Goal: Task Accomplishment & Management: Manage account settings

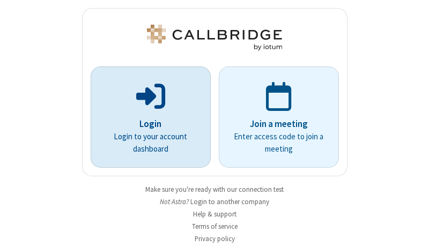
click at [146, 124] on p "Login" at bounding box center [151, 124] width 90 height 14
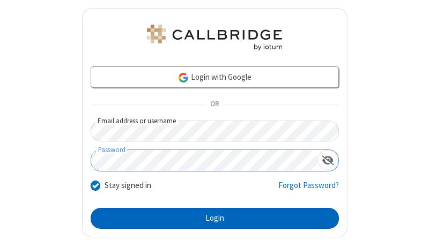
click at [210, 218] on button "Login" at bounding box center [215, 218] width 248 height 21
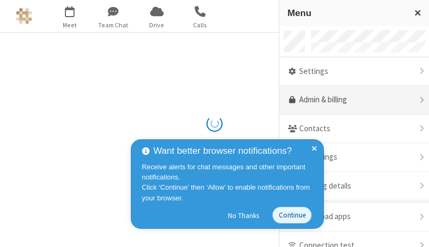
click at [350, 100] on link "Admin & billing" at bounding box center [354, 100] width 150 height 29
